Goal: Check status

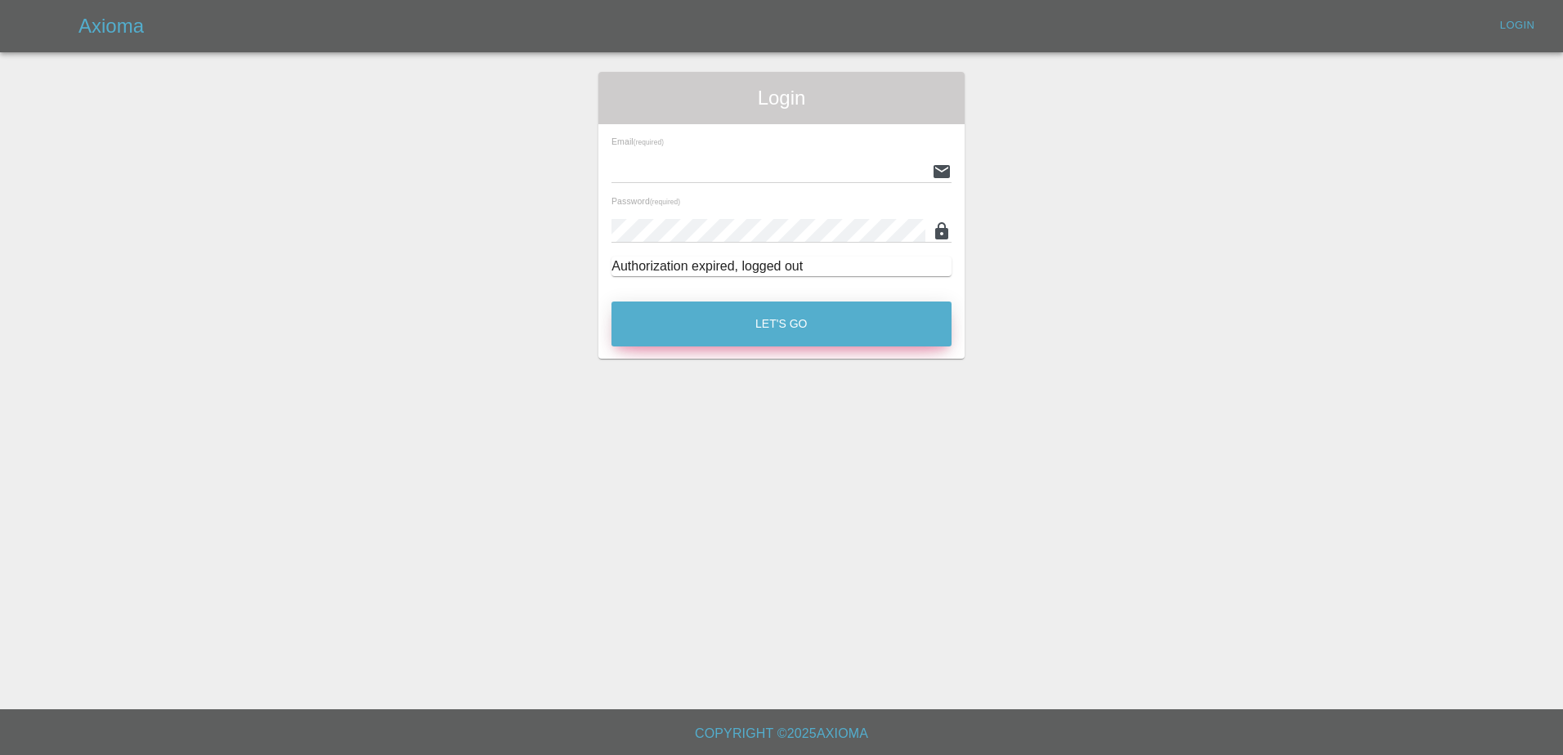
type input "[PERSON_NAME][EMAIL_ADDRESS][PERSON_NAME][DOMAIN_NAME]"
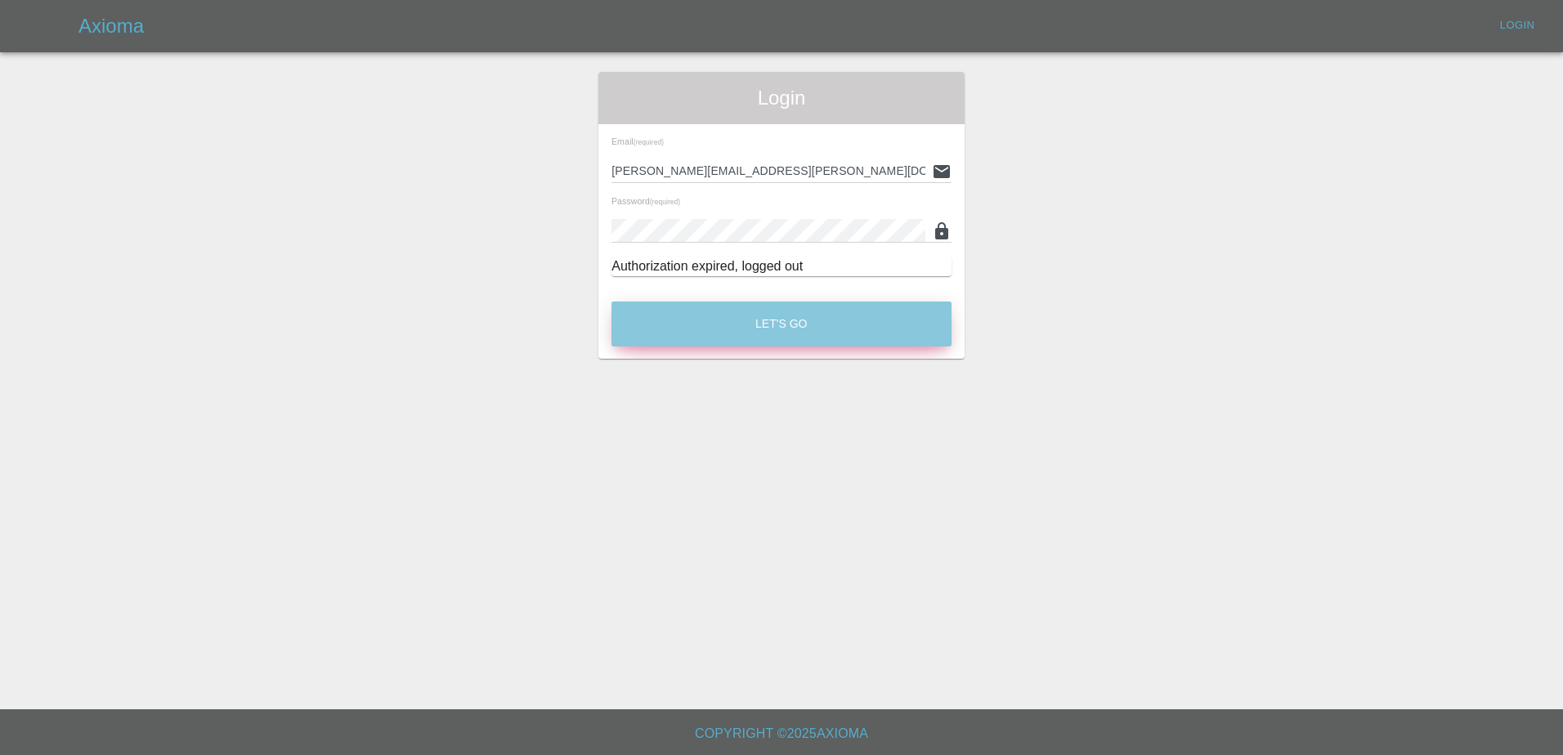
click at [695, 324] on button "Let's Go" at bounding box center [781, 324] width 340 height 45
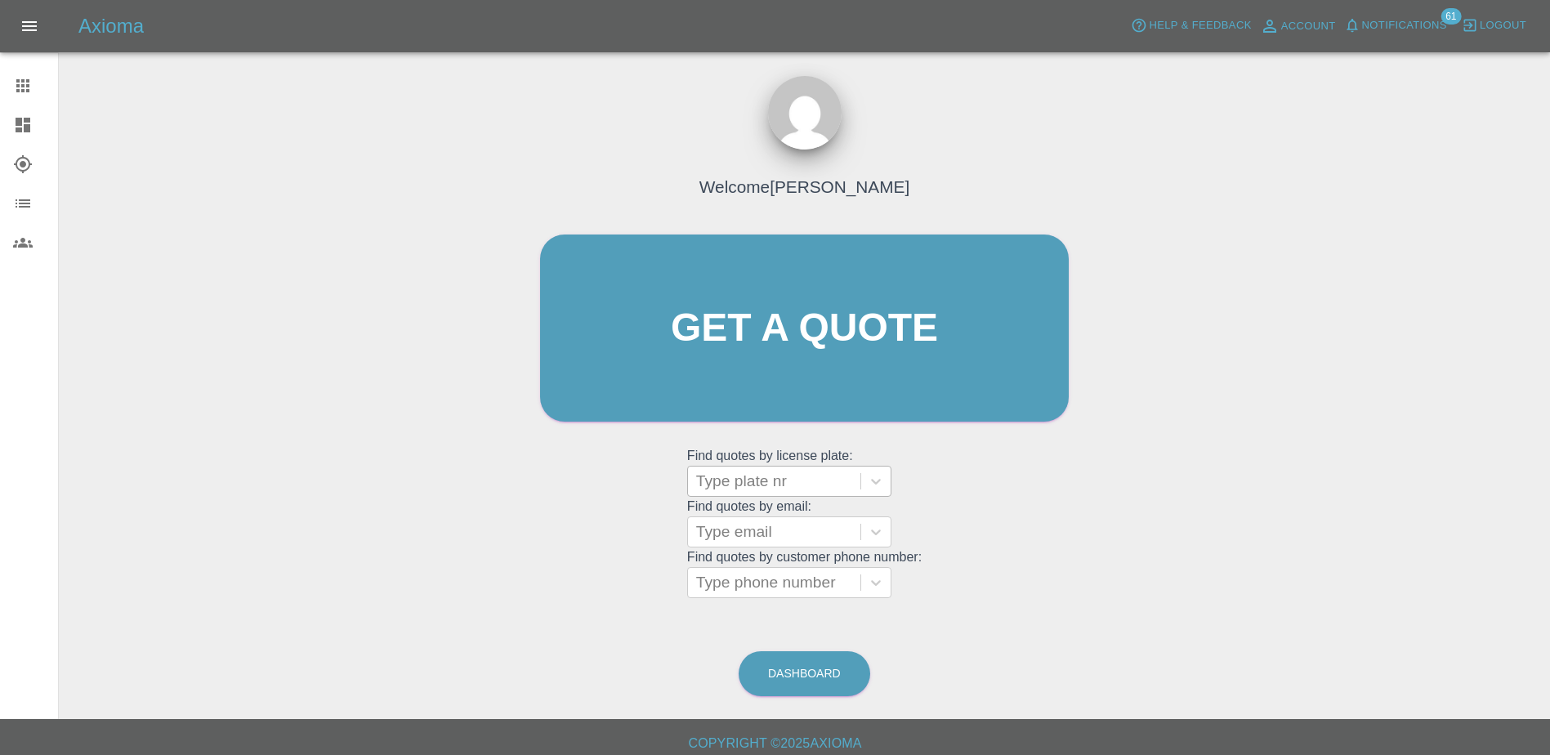
click at [776, 487] on div at bounding box center [774, 481] width 156 height 23
paste input "PY74BGV"
type input "PY74BGV"
click at [816, 521] on div "PY74BGV, Registered" at bounding box center [789, 523] width 204 height 33
